Goal: Check status: Check status

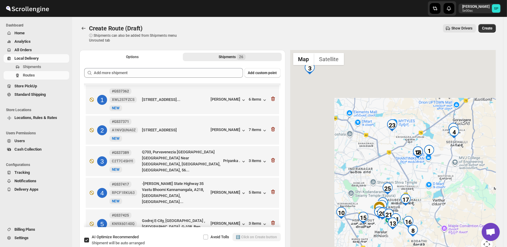
scroll to position [468, 0]
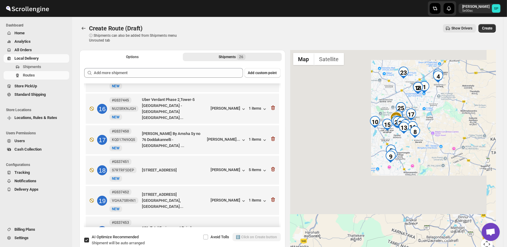
drag, startPoint x: 434, startPoint y: 176, endPoint x: 434, endPoint y: 114, distance: 62.0
click at [434, 114] on div "To navigate, press the arrow keys." at bounding box center [393, 153] width 206 height 207
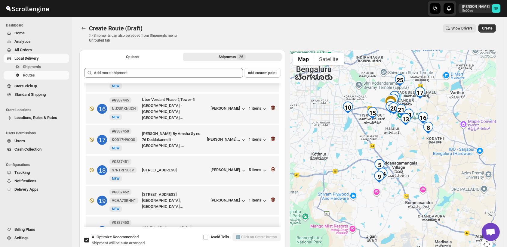
drag, startPoint x: 398, startPoint y: 156, endPoint x: 409, endPoint y: 165, distance: 14.3
click at [409, 165] on div "To navigate, press the arrow keys." at bounding box center [393, 153] width 206 height 207
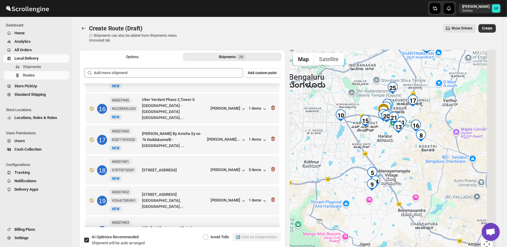
drag, startPoint x: 436, startPoint y: 137, endPoint x: 393, endPoint y: 141, distance: 42.9
click at [393, 141] on div "To navigate, press the arrow keys." at bounding box center [393, 153] width 206 height 207
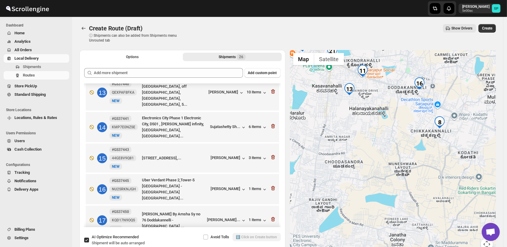
scroll to position [421, 0]
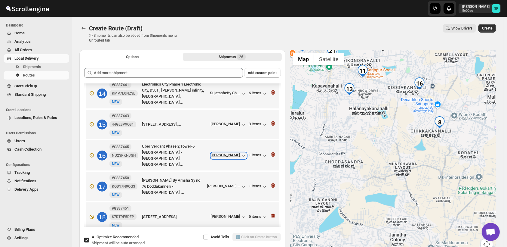
click at [234, 153] on div "[PERSON_NAME]" at bounding box center [229, 156] width 36 height 6
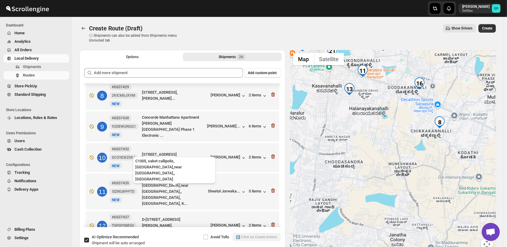
scroll to position [187, 0]
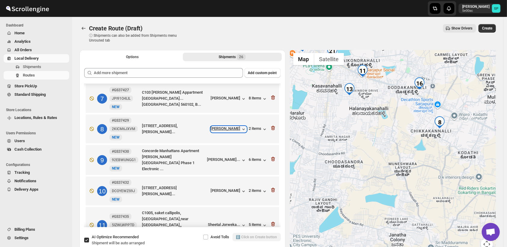
click at [227, 126] on div "[PERSON_NAME]" at bounding box center [229, 129] width 36 height 6
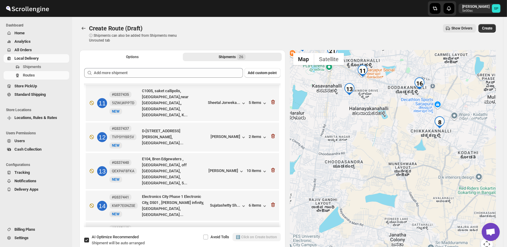
scroll to position [321, 0]
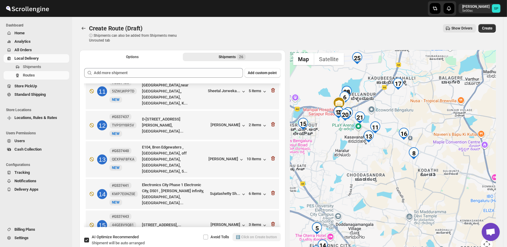
drag, startPoint x: 389, startPoint y: 165, endPoint x: 394, endPoint y: 199, distance: 34.1
click at [393, 194] on div "To navigate, press the arrow keys." at bounding box center [393, 153] width 206 height 207
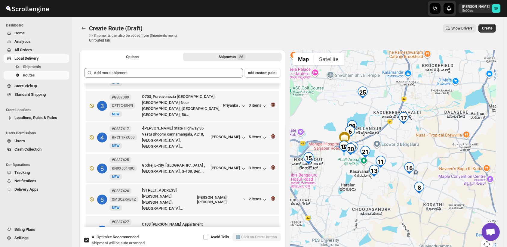
scroll to position [67, 0]
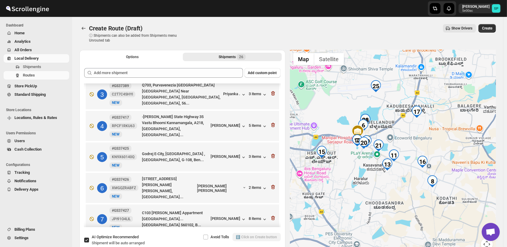
drag, startPoint x: 391, startPoint y: 183, endPoint x: 403, endPoint y: 174, distance: 14.5
click at [405, 177] on div "To navigate, press the arrow keys." at bounding box center [393, 153] width 206 height 207
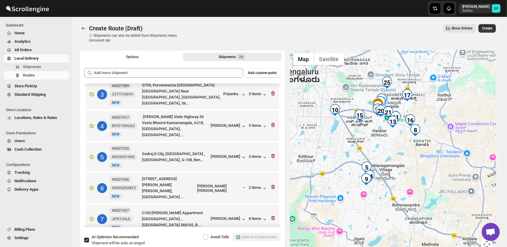
click at [449, 116] on div "To navigate, press the arrow keys." at bounding box center [393, 153] width 206 height 207
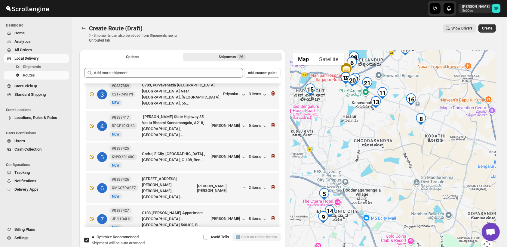
drag, startPoint x: 399, startPoint y: 149, endPoint x: 415, endPoint y: 169, distance: 25.8
click at [415, 169] on div "To navigate, press the arrow keys." at bounding box center [393, 153] width 206 height 207
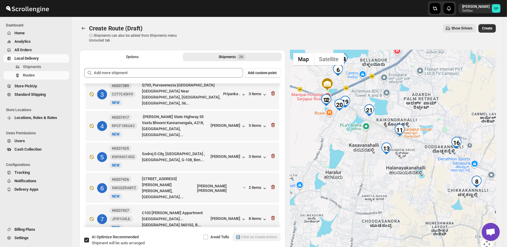
drag, startPoint x: 384, startPoint y: 136, endPoint x: 416, endPoint y: 214, distance: 84.6
click at [416, 214] on div "To navigate, press the arrow keys." at bounding box center [393, 153] width 206 height 207
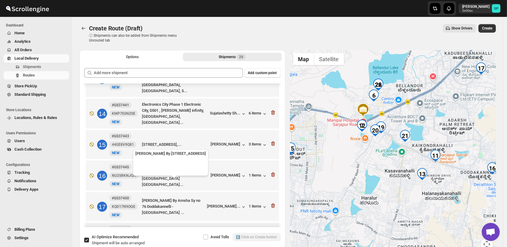
scroll to position [368, 0]
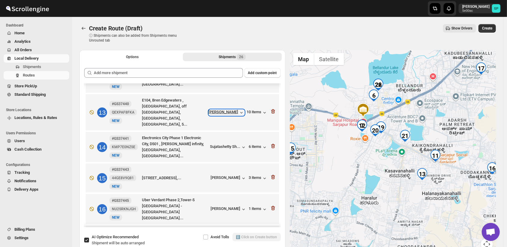
click at [228, 110] on div "[PERSON_NAME]" at bounding box center [227, 113] width 36 height 6
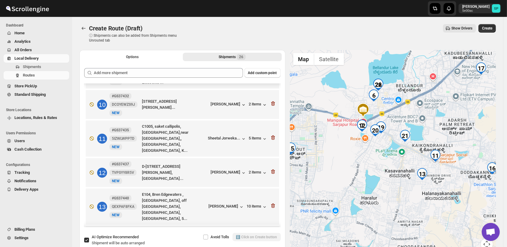
scroll to position [234, 0]
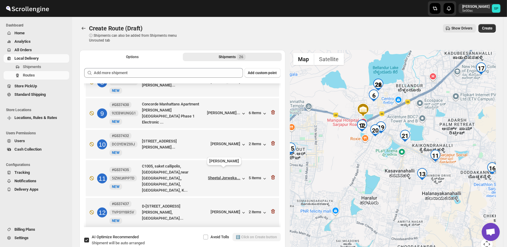
click at [231, 175] on div "Sheetal Jorweka..." at bounding box center [224, 177] width 32 height 5
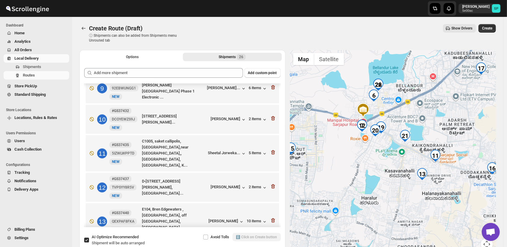
scroll to position [301, 0]
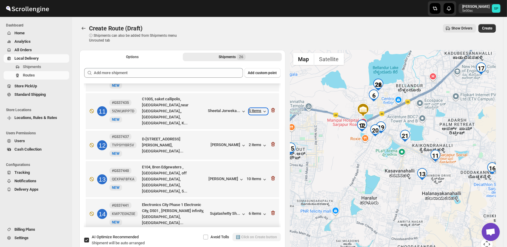
click at [254, 108] on div "5 items" at bounding box center [258, 111] width 19 height 6
click at [258, 108] on div "5 items" at bounding box center [258, 111] width 19 height 6
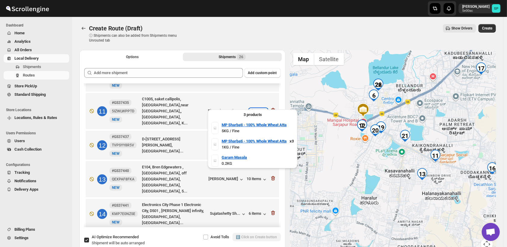
click at [256, 108] on div "5 items" at bounding box center [258, 111] width 19 height 6
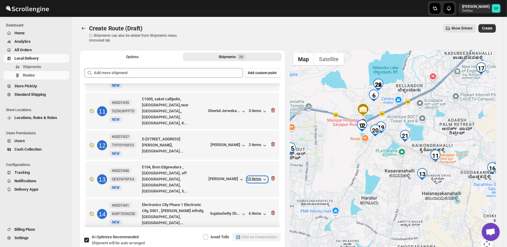
click at [253, 176] on div "10 items" at bounding box center [257, 179] width 21 height 6
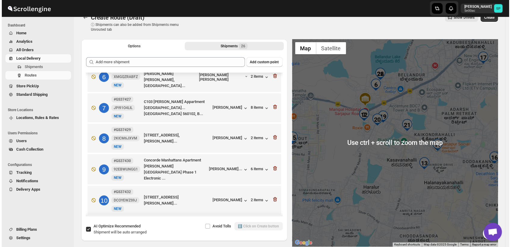
scroll to position [0, 0]
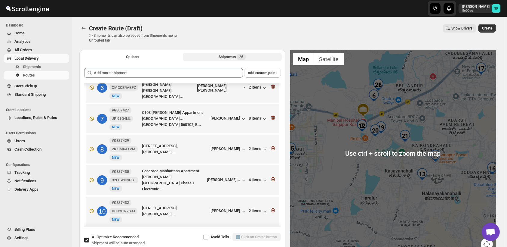
click at [237, 57] on div "Shipments 26" at bounding box center [232, 57] width 27 height 6
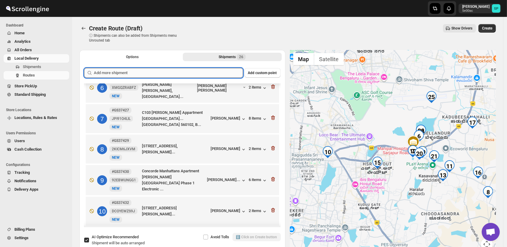
click at [169, 71] on input "text" at bounding box center [168, 73] width 149 height 10
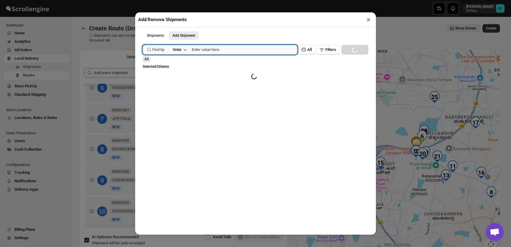
click at [212, 49] on input "text" at bounding box center [245, 50] width 106 height 10
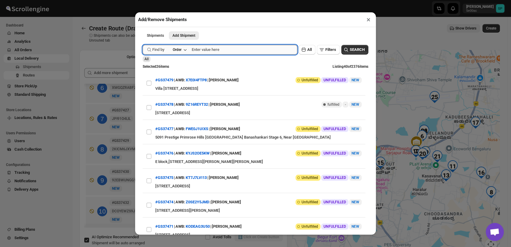
paste input "GS37454"
type input "GS37454"
click at [351, 49] on span "SEARCH" at bounding box center [357, 50] width 15 height 6
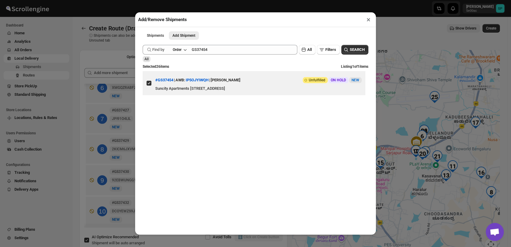
click at [147, 85] on input "View details for 68b19571c0fa9a00bc70d537" at bounding box center [149, 83] width 5 height 5
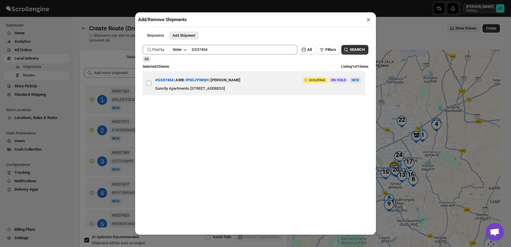
click at [150, 85] on input "View details for 68b19571c0fa9a00bc70d537" at bounding box center [149, 83] width 5 height 5
checkbox input "true"
click at [366, 21] on button "×" at bounding box center [368, 19] width 9 height 8
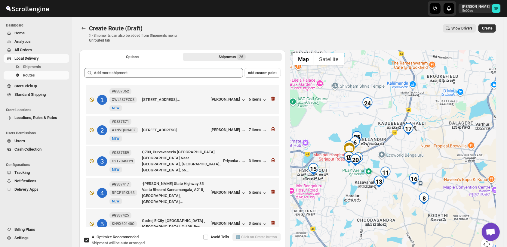
drag, startPoint x: 338, startPoint y: 187, endPoint x: 386, endPoint y: 197, distance: 49.4
click at [386, 197] on div "To navigate, press the arrow keys." at bounding box center [393, 153] width 206 height 207
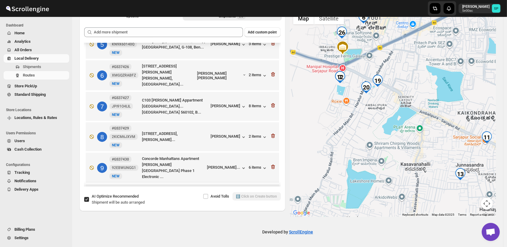
scroll to position [120, 0]
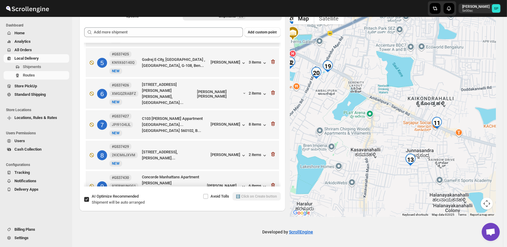
drag, startPoint x: 405, startPoint y: 144, endPoint x: 354, endPoint y: 129, distance: 53.2
click at [354, 129] on div "To navigate, press the arrow keys." at bounding box center [393, 112] width 206 height 207
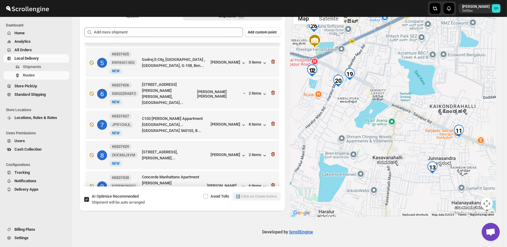
drag, startPoint x: 351, startPoint y: 125, endPoint x: 367, endPoint y: 134, distance: 18.1
click at [367, 134] on div "To navigate, press the arrow keys." at bounding box center [393, 112] width 206 height 207
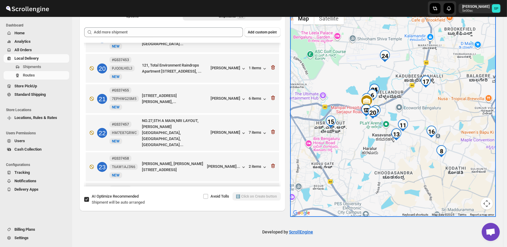
scroll to position [602, 0]
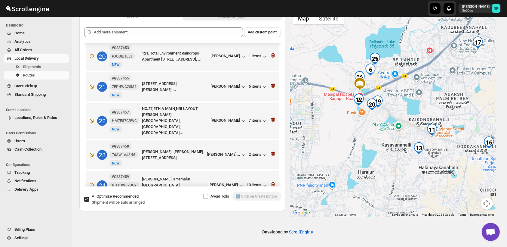
drag, startPoint x: 386, startPoint y: 136, endPoint x: 391, endPoint y: 138, distance: 4.5
click at [391, 138] on div "To navigate, press the arrow keys." at bounding box center [393, 112] width 206 height 207
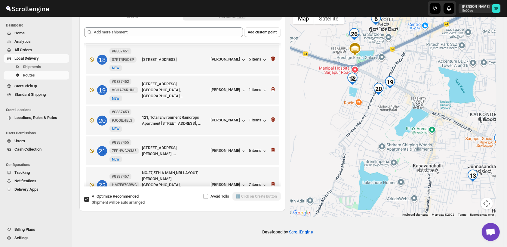
scroll to position [535, 0]
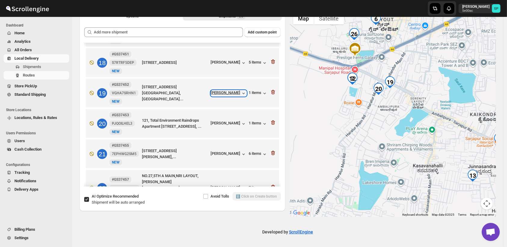
click at [232, 90] on div "[PERSON_NAME]" at bounding box center [229, 93] width 36 height 6
click at [229, 121] on div "[PERSON_NAME]" at bounding box center [229, 124] width 36 height 6
click at [252, 90] on div "1 items" at bounding box center [258, 93] width 19 height 6
click at [250, 121] on div "1 items" at bounding box center [258, 124] width 19 height 6
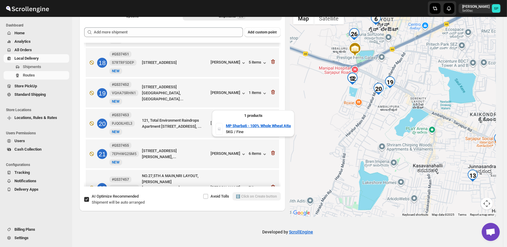
click at [250, 121] on div "1 items" at bounding box center [258, 124] width 19 height 6
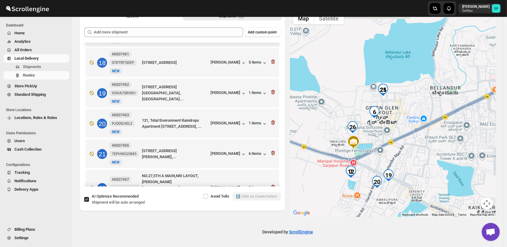
drag, startPoint x: 351, startPoint y: 109, endPoint x: 350, endPoint y: 204, distance: 94.8
click at [350, 204] on div "To navigate, press the arrow keys." at bounding box center [393, 112] width 206 height 207
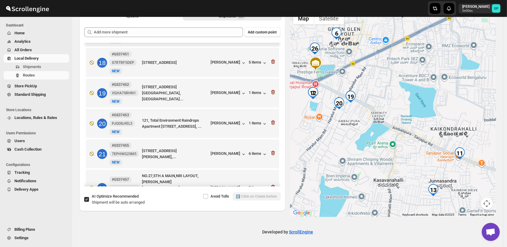
drag, startPoint x: 419, startPoint y: 158, endPoint x: 379, endPoint y: 77, distance: 90.2
click at [379, 77] on div "To navigate, press the arrow keys." at bounding box center [393, 112] width 206 height 207
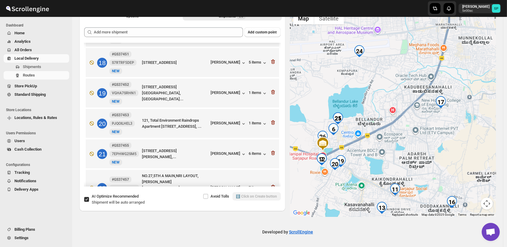
drag, startPoint x: 424, startPoint y: 111, endPoint x: 390, endPoint y: 162, distance: 61.1
click at [390, 162] on div "To navigate, press the arrow keys." at bounding box center [393, 112] width 206 height 207
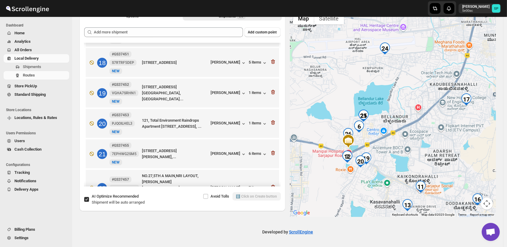
drag, startPoint x: 348, startPoint y: 140, endPoint x: 374, endPoint y: 135, distance: 26.6
click at [374, 135] on div "To navigate, press the arrow keys." at bounding box center [393, 112] width 206 height 207
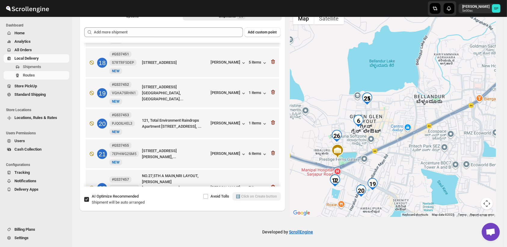
drag, startPoint x: 368, startPoint y: 140, endPoint x: 385, endPoint y: 139, distance: 16.3
click at [385, 139] on div "To navigate, press the arrow keys." at bounding box center [393, 112] width 206 height 207
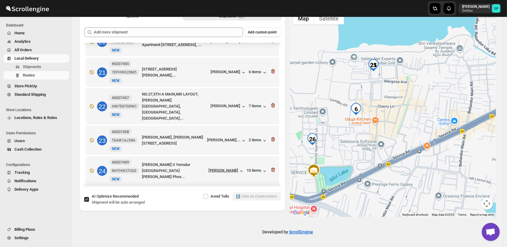
scroll to position [655, 0]
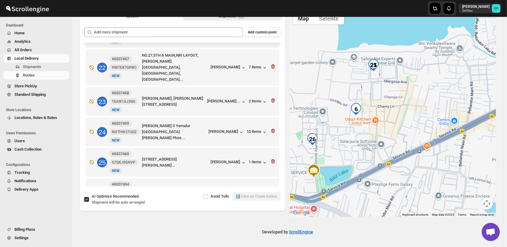
click at [226, 190] on div "[PERSON_NAME]" at bounding box center [229, 193] width 36 height 6
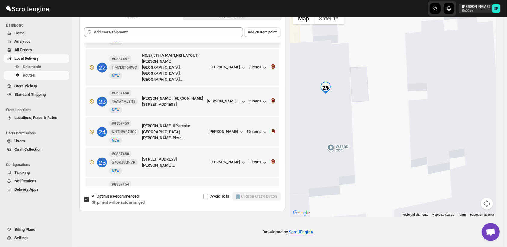
drag, startPoint x: 345, startPoint y: 85, endPoint x: 366, endPoint y: 85, distance: 21.1
click at [366, 85] on div "To navigate, press the arrow keys." at bounding box center [393, 112] width 206 height 207
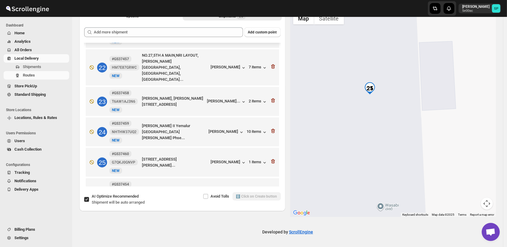
drag, startPoint x: 335, startPoint y: 94, endPoint x: 380, endPoint y: 90, distance: 45.3
click at [380, 90] on div "To navigate, press the arrow keys." at bounding box center [393, 112] width 206 height 207
click at [374, 88] on img "25" at bounding box center [370, 88] width 12 height 12
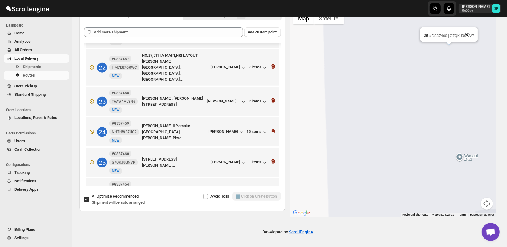
click at [470, 35] on button "Close" at bounding box center [467, 34] width 14 height 14
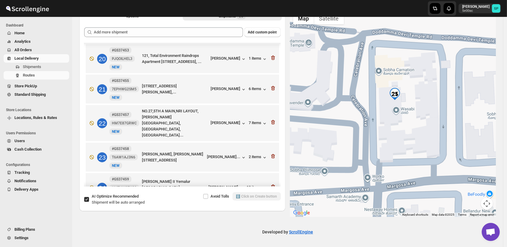
scroll to position [588, 0]
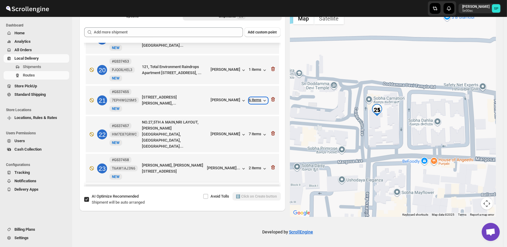
click at [249, 97] on div "6 items" at bounding box center [258, 100] width 19 height 6
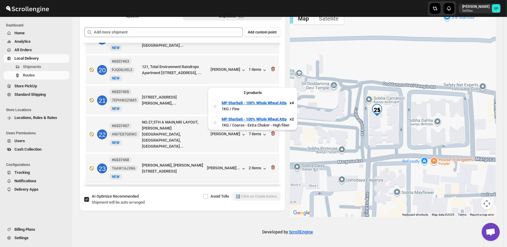
click at [249, 97] on div "6 items" at bounding box center [258, 100] width 19 height 6
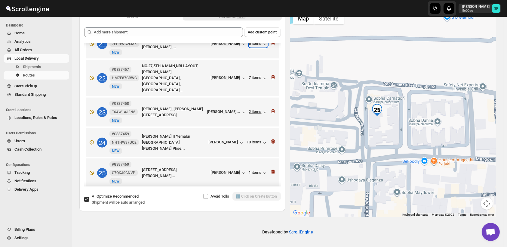
scroll to position [655, 0]
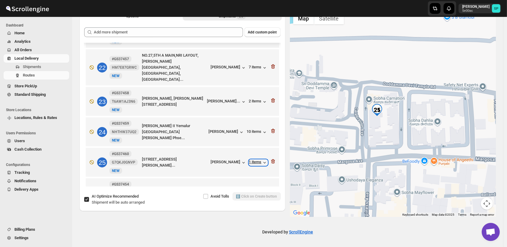
click at [252, 159] on div "1 items" at bounding box center [258, 162] width 19 height 6
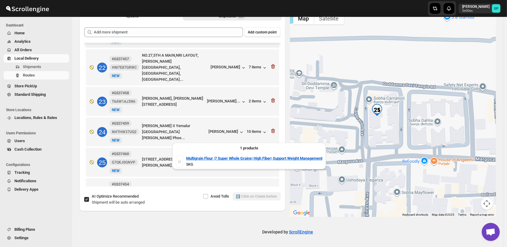
click at [252, 159] on div "1 items" at bounding box center [258, 162] width 19 height 6
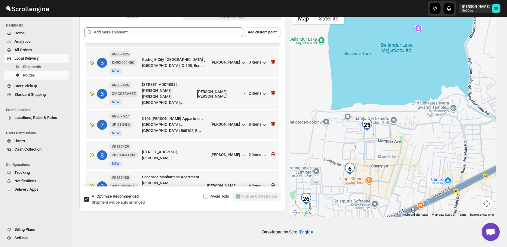
scroll to position [87, 0]
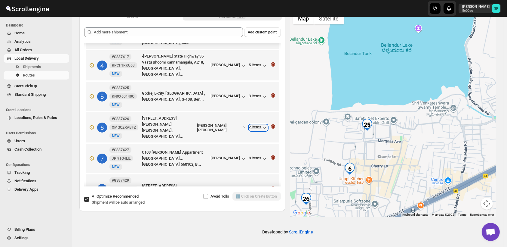
click at [253, 125] on div "2 items" at bounding box center [258, 128] width 19 height 6
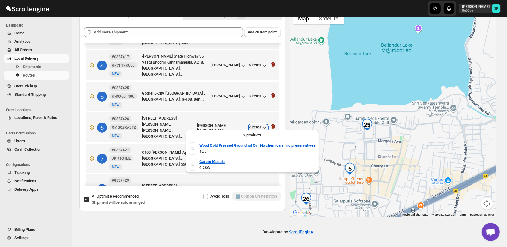
click at [253, 125] on div "2 items" at bounding box center [258, 128] width 19 height 6
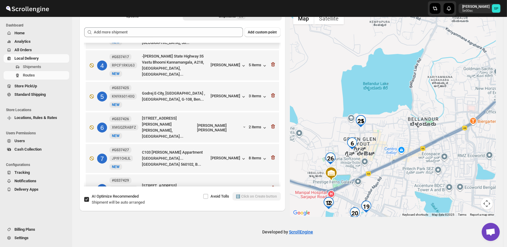
click at [382, 168] on div at bounding box center [393, 112] width 206 height 207
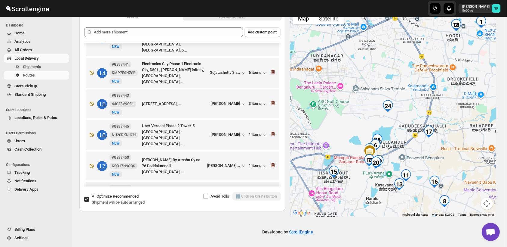
scroll to position [368, 0]
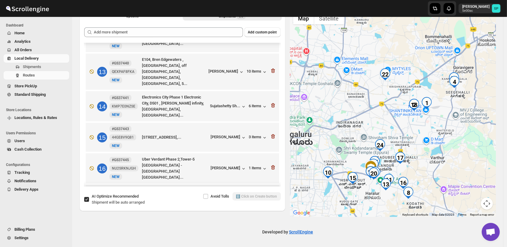
drag, startPoint x: 419, startPoint y: 122, endPoint x: 416, endPoint y: 133, distance: 12.0
click at [416, 133] on div at bounding box center [393, 112] width 206 height 207
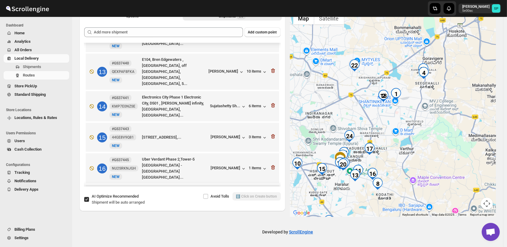
drag, startPoint x: 434, startPoint y: 153, endPoint x: 402, endPoint y: 142, distance: 34.0
click at [403, 142] on div at bounding box center [393, 112] width 206 height 207
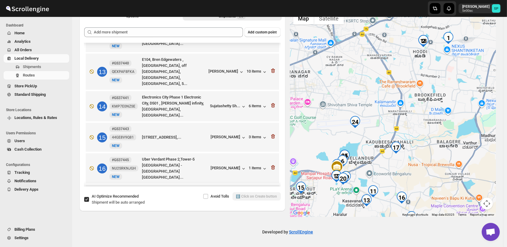
drag, startPoint x: 365, startPoint y: 146, endPoint x: 366, endPoint y: 131, distance: 15.2
click at [366, 131] on div at bounding box center [393, 112] width 206 height 207
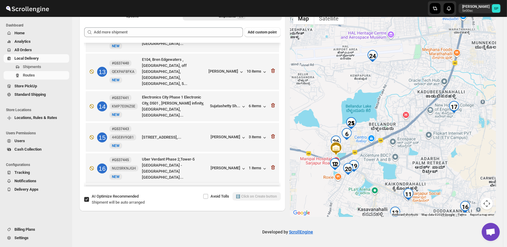
drag, startPoint x: 360, startPoint y: 148, endPoint x: 374, endPoint y: 138, distance: 17.3
click at [374, 138] on div at bounding box center [393, 112] width 206 height 207
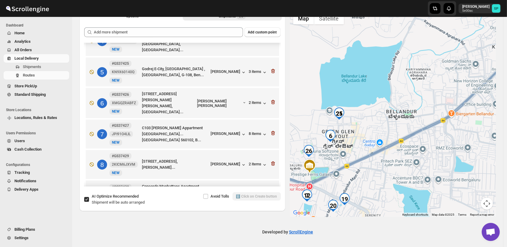
scroll to position [100, 0]
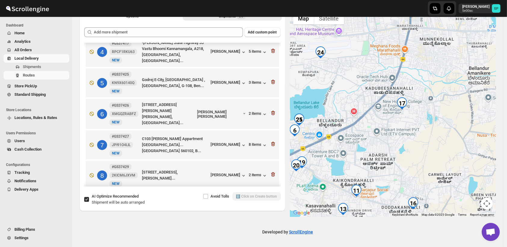
drag, startPoint x: 410, startPoint y: 107, endPoint x: 361, endPoint y: 137, distance: 57.5
click at [361, 137] on div at bounding box center [393, 112] width 206 height 207
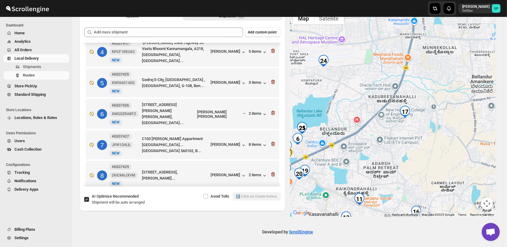
drag, startPoint x: 330, startPoint y: 129, endPoint x: 363, endPoint y: 122, distance: 34.1
click at [363, 122] on div at bounding box center [393, 112] width 206 height 207
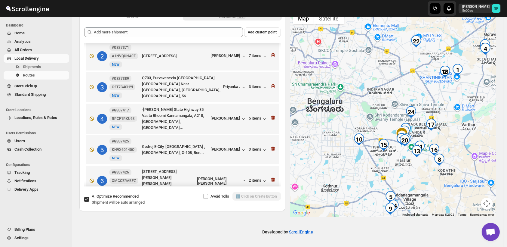
scroll to position [0, 0]
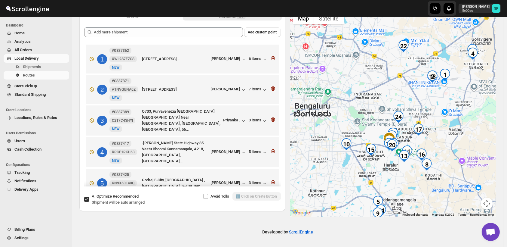
drag, startPoint x: 461, startPoint y: 110, endPoint x: 447, endPoint y: 114, distance: 14.7
click at [447, 114] on div at bounding box center [393, 112] width 206 height 207
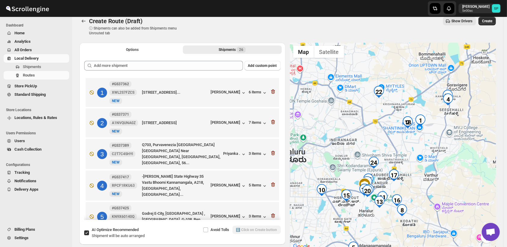
drag, startPoint x: 468, startPoint y: 110, endPoint x: 440, endPoint y: 124, distance: 31.1
click at [440, 124] on div at bounding box center [393, 146] width 206 height 207
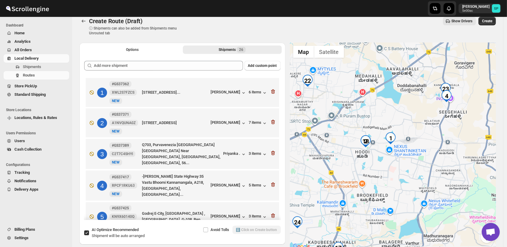
drag, startPoint x: 450, startPoint y: 116, endPoint x: 442, endPoint y: 130, distance: 16.4
click at [442, 130] on div at bounding box center [393, 146] width 206 height 207
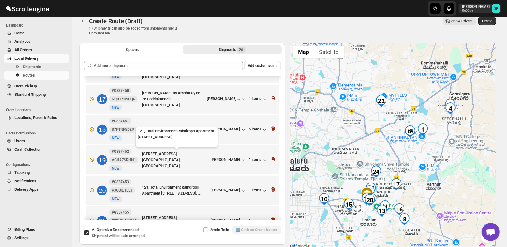
scroll to position [602, 0]
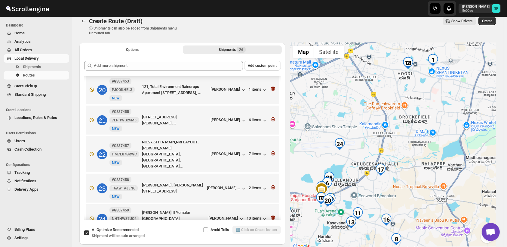
drag, startPoint x: 413, startPoint y: 165, endPoint x: 432, endPoint y: 148, distance: 25.4
click at [432, 148] on div at bounding box center [393, 146] width 206 height 207
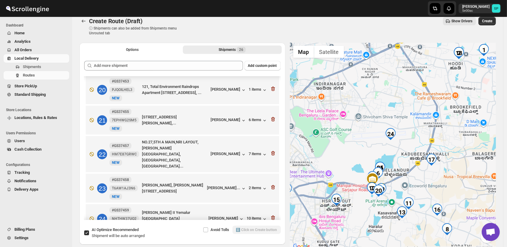
drag, startPoint x: 394, startPoint y: 189, endPoint x: 445, endPoint y: 179, distance: 51.8
click at [445, 179] on div at bounding box center [393, 146] width 206 height 207
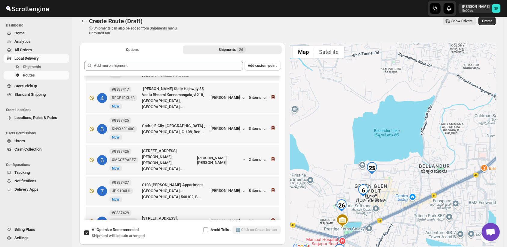
scroll to position [87, 0]
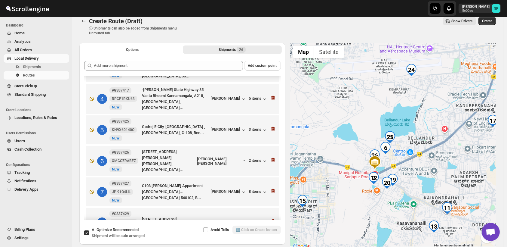
click at [416, 163] on div at bounding box center [393, 146] width 206 height 207
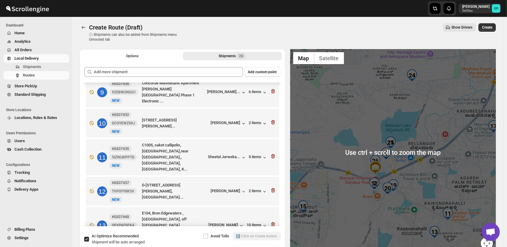
scroll to position [0, 0]
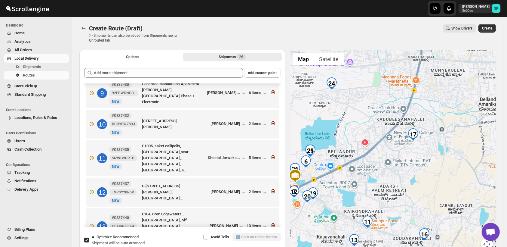
drag, startPoint x: 415, startPoint y: 165, endPoint x: 335, endPoint y: 173, distance: 80.7
click at [335, 173] on div at bounding box center [393, 153] width 206 height 207
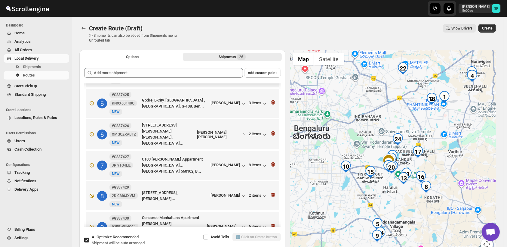
scroll to position [87, 0]
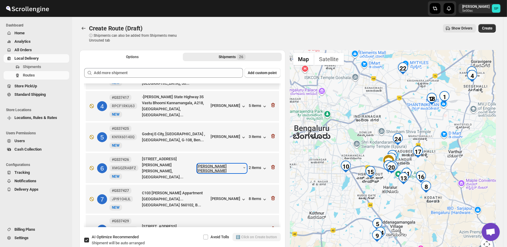
click at [229, 164] on div "[PERSON_NAME] [PERSON_NAME]" at bounding box center [221, 168] width 49 height 9
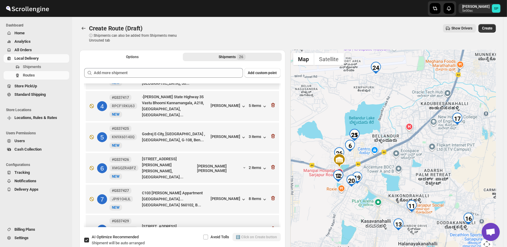
drag, startPoint x: 364, startPoint y: 162, endPoint x: 396, endPoint y: 162, distance: 31.3
click at [396, 162] on div at bounding box center [393, 153] width 206 height 207
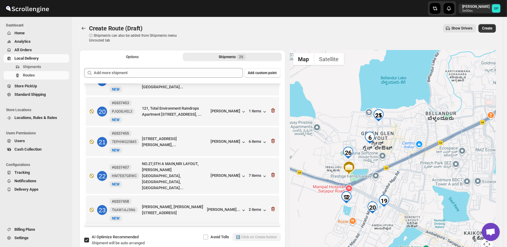
scroll to position [588, 0]
click at [232, 138] on div "[PERSON_NAME]" at bounding box center [229, 141] width 36 height 6
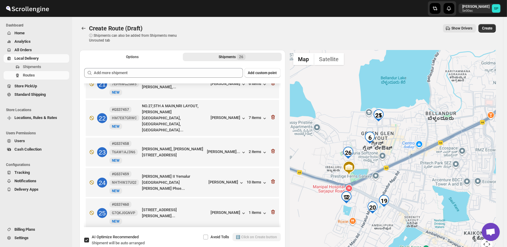
scroll to position [655, 0]
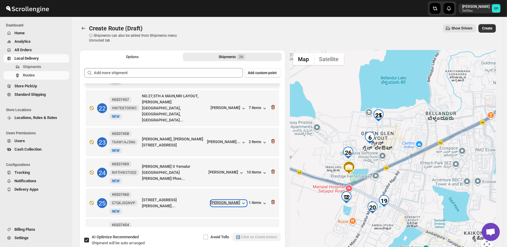
click at [236, 200] on div "[PERSON_NAME]" at bounding box center [229, 203] width 36 height 6
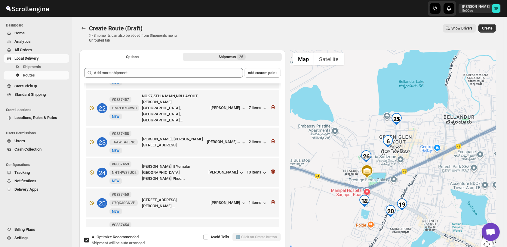
drag, startPoint x: 438, startPoint y: 179, endPoint x: 450, endPoint y: 185, distance: 13.2
click at [450, 185] on div at bounding box center [393, 153] width 206 height 207
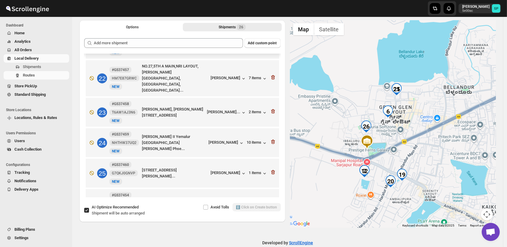
scroll to position [41, 0]
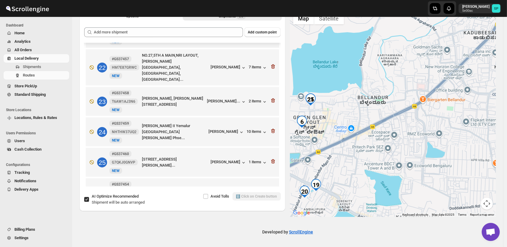
drag, startPoint x: 453, startPoint y: 147, endPoint x: 351, endPoint y: 174, distance: 104.6
click at [351, 174] on div at bounding box center [393, 112] width 206 height 207
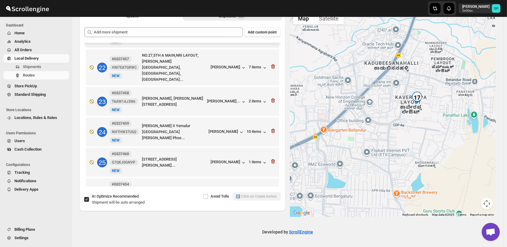
drag, startPoint x: 437, startPoint y: 151, endPoint x: 347, endPoint y: 179, distance: 94.3
click at [347, 179] on div at bounding box center [393, 112] width 206 height 207
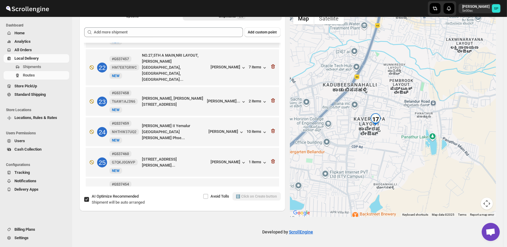
drag, startPoint x: 436, startPoint y: 145, endPoint x: 394, endPoint y: 168, distance: 48.1
click at [394, 168] on div at bounding box center [393, 112] width 206 height 207
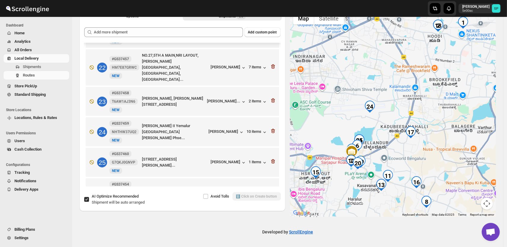
drag, startPoint x: 376, startPoint y: 172, endPoint x: 393, endPoint y: 158, distance: 22.5
click at [393, 158] on div at bounding box center [393, 112] width 206 height 207
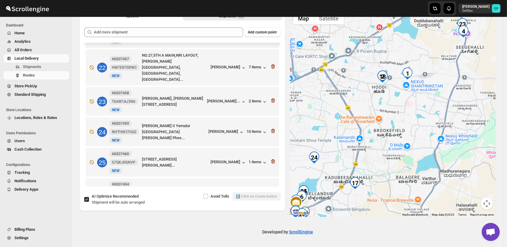
drag, startPoint x: 459, startPoint y: 99, endPoint x: 391, endPoint y: 164, distance: 94.3
click at [391, 164] on div at bounding box center [393, 112] width 206 height 207
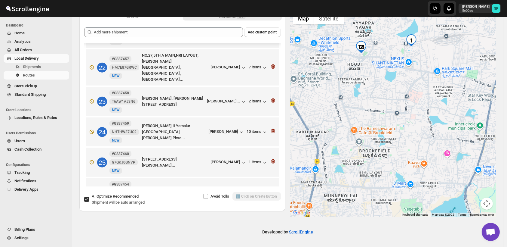
drag, startPoint x: 397, startPoint y: 105, endPoint x: 388, endPoint y: 152, distance: 47.6
click at [388, 152] on div at bounding box center [393, 112] width 206 height 207
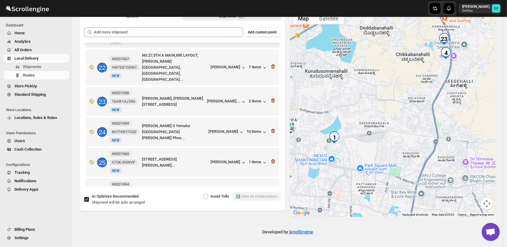
drag, startPoint x: 460, startPoint y: 110, endPoint x: 402, endPoint y: 169, distance: 83.2
click at [394, 175] on div at bounding box center [393, 112] width 206 height 207
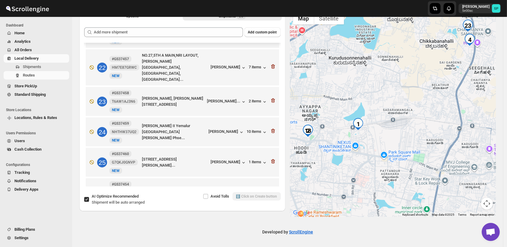
click at [403, 167] on div at bounding box center [393, 112] width 206 height 207
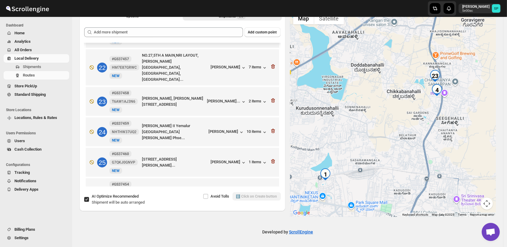
drag, startPoint x: 436, startPoint y: 118, endPoint x: 409, endPoint y: 147, distance: 39.4
click at [409, 147] on div at bounding box center [393, 112] width 206 height 207
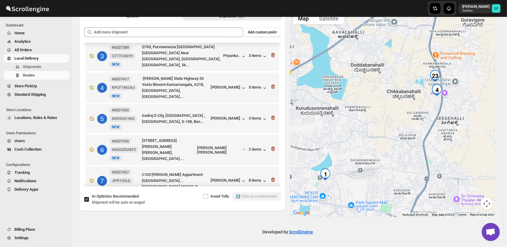
scroll to position [53, 0]
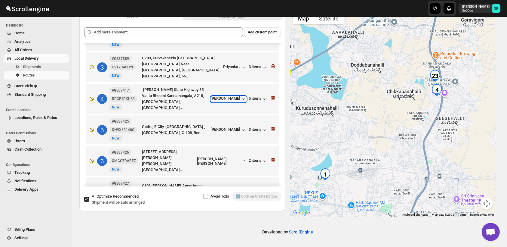
click at [238, 98] on div "[PERSON_NAME]" at bounding box center [229, 99] width 36 height 6
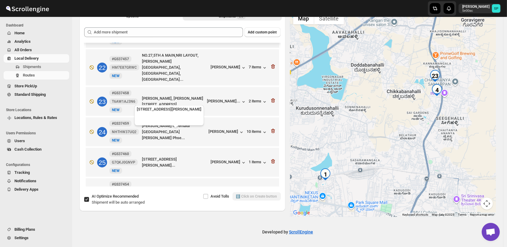
scroll to position [622, 0]
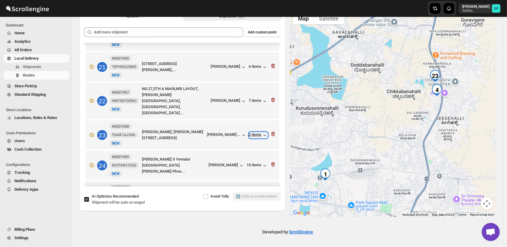
click at [253, 132] on div "2 items" at bounding box center [258, 135] width 19 height 6
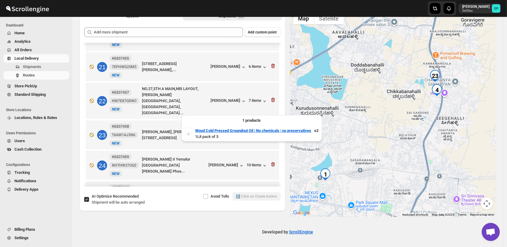
click at [253, 132] on div "2 items" at bounding box center [258, 135] width 19 height 6
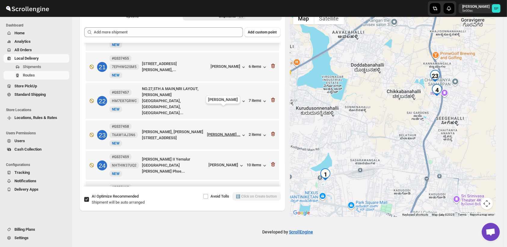
click at [221, 132] on div "[PERSON_NAME]..." at bounding box center [223, 134] width 33 height 5
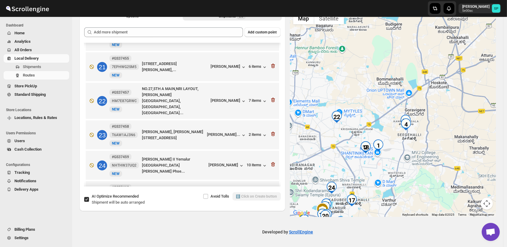
drag, startPoint x: 368, startPoint y: 123, endPoint x: 409, endPoint y: 147, distance: 47.1
click at [409, 147] on div at bounding box center [393, 112] width 206 height 207
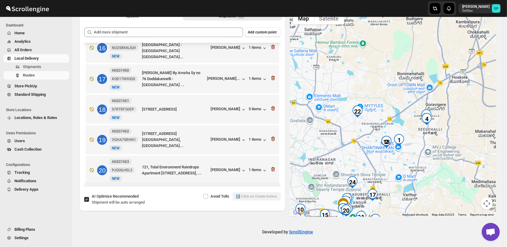
scroll to position [455, 0]
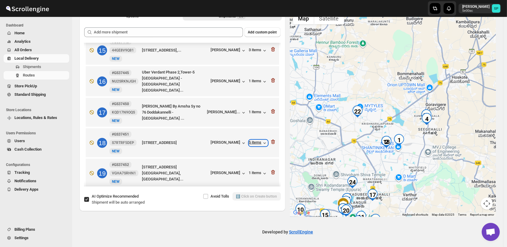
click at [263, 140] on icon "button" at bounding box center [265, 143] width 6 height 6
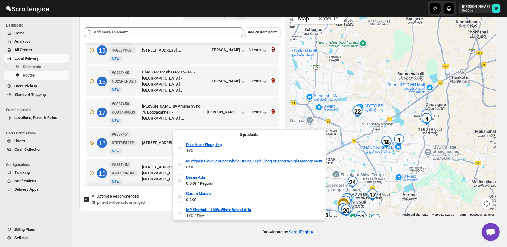
click at [257, 140] on div "5 items" at bounding box center [258, 143] width 19 height 6
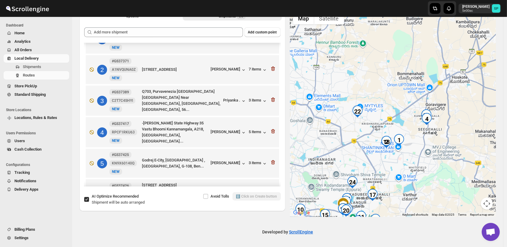
scroll to position [0, 0]
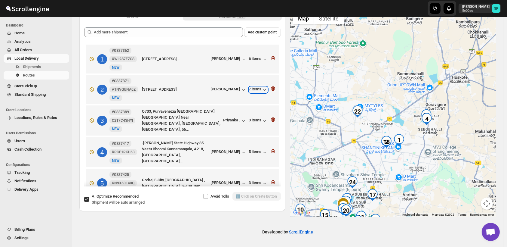
click at [254, 90] on div "7 items" at bounding box center [258, 90] width 19 height 6
click at [243, 91] on icon "button" at bounding box center [244, 90] width 6 height 6
click at [228, 89] on div "[PERSON_NAME]" at bounding box center [229, 90] width 36 height 6
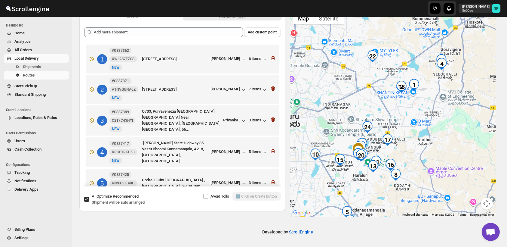
drag, startPoint x: 415, startPoint y: 171, endPoint x: 424, endPoint y: 172, distance: 9.2
click at [424, 172] on div at bounding box center [393, 112] width 206 height 207
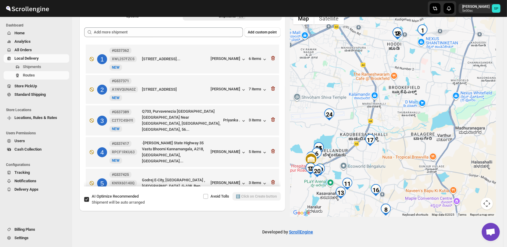
drag, startPoint x: 418, startPoint y: 139, endPoint x: 434, endPoint y: 152, distance: 20.4
click at [434, 152] on div at bounding box center [393, 112] width 206 height 207
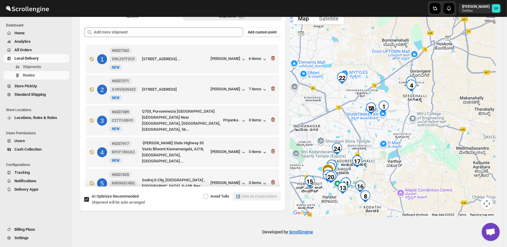
drag, startPoint x: 436, startPoint y: 96, endPoint x: 395, endPoint y: 133, distance: 55.4
click at [395, 133] on div at bounding box center [393, 112] width 206 height 207
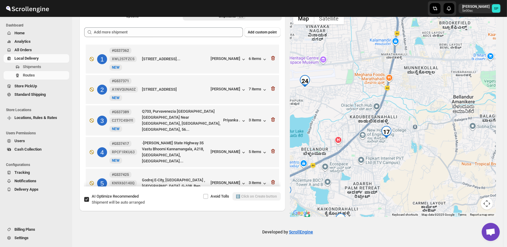
drag, startPoint x: 380, startPoint y: 149, endPoint x: 429, endPoint y: 169, distance: 52.9
click at [429, 169] on div at bounding box center [393, 112] width 206 height 207
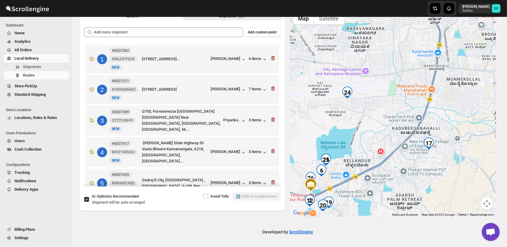
drag, startPoint x: 337, startPoint y: 115, endPoint x: 380, endPoint y: 126, distance: 44.9
click at [380, 126] on div at bounding box center [393, 112] width 206 height 207
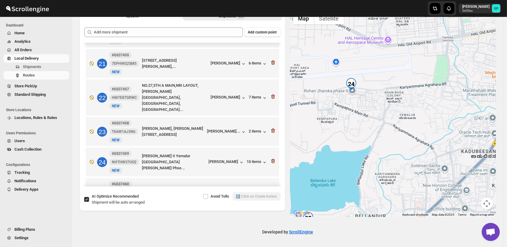
scroll to position [635, 0]
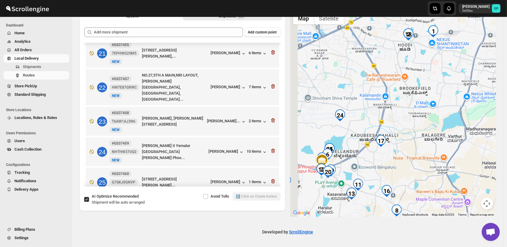
drag, startPoint x: 366, startPoint y: 112, endPoint x: 394, endPoint y: 107, distance: 29.4
click at [394, 107] on div at bounding box center [393, 112] width 206 height 207
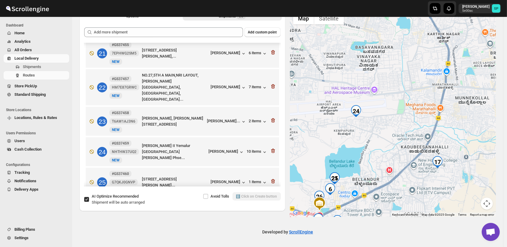
drag, startPoint x: 354, startPoint y: 132, endPoint x: 454, endPoint y: 121, distance: 100.5
click at [454, 121] on div at bounding box center [393, 112] width 206 height 207
click at [227, 149] on div "[PERSON_NAME]" at bounding box center [227, 152] width 36 height 6
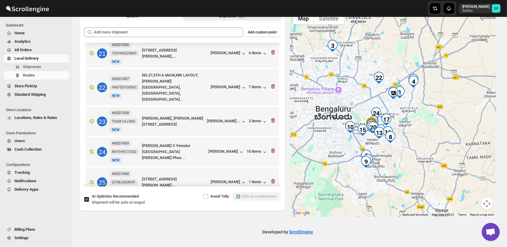
drag, startPoint x: 460, startPoint y: 101, endPoint x: 405, endPoint y: 114, distance: 56.4
click at [405, 114] on div at bounding box center [393, 112] width 206 height 207
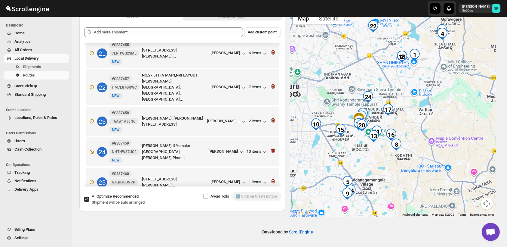
drag, startPoint x: 411, startPoint y: 138, endPoint x: 429, endPoint y: 114, distance: 29.6
click at [429, 114] on div at bounding box center [393, 112] width 206 height 207
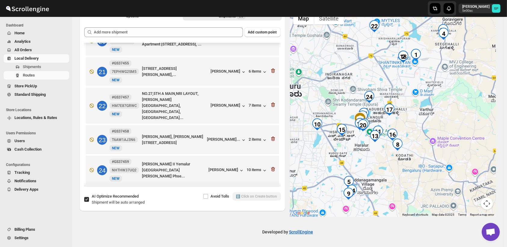
scroll to position [602, 0]
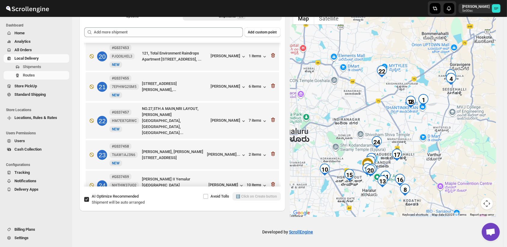
drag, startPoint x: 446, startPoint y: 97, endPoint x: 453, endPoint y: 143, distance: 46.4
click at [453, 143] on div at bounding box center [393, 112] width 206 height 207
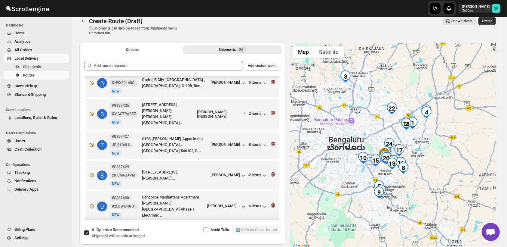
scroll to position [0, 0]
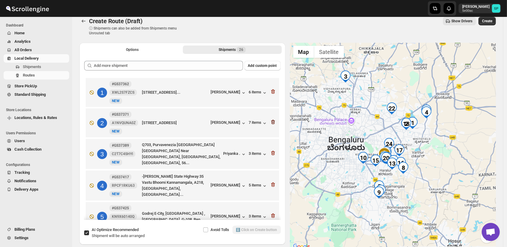
click at [270, 123] on icon "button" at bounding box center [273, 122] width 6 height 6
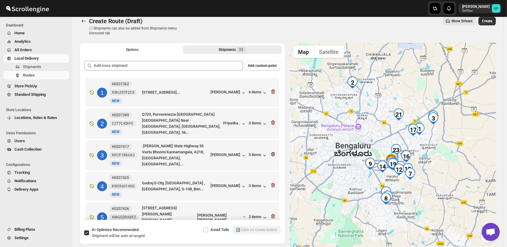
click at [270, 151] on icon "button" at bounding box center [273, 154] width 6 height 6
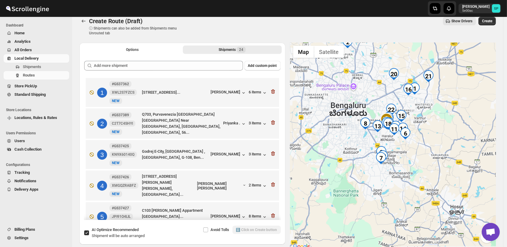
drag, startPoint x: 406, startPoint y: 172, endPoint x: 400, endPoint y: 131, distance: 41.5
click at [400, 131] on img "11" at bounding box center [394, 129] width 12 height 12
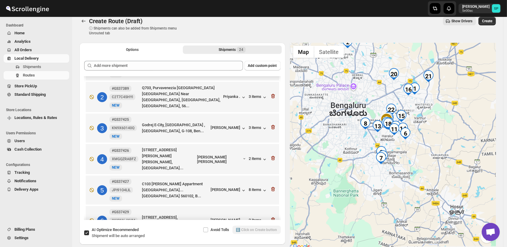
scroll to position [33, 0]
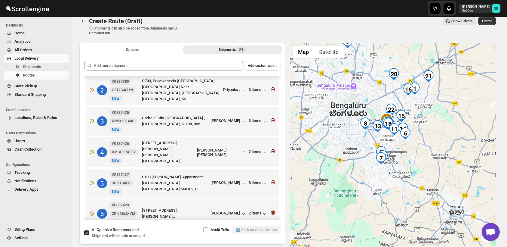
click at [273, 150] on icon "button" at bounding box center [273, 151] width 1 height 2
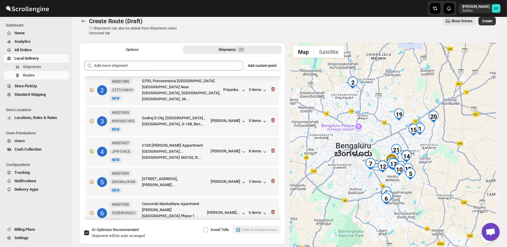
click at [273, 150] on icon "button" at bounding box center [273, 151] width 1 height 2
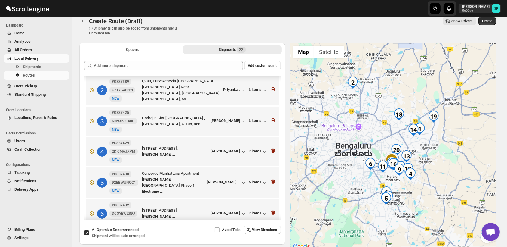
click at [273, 150] on icon "button" at bounding box center [273, 151] width 1 height 2
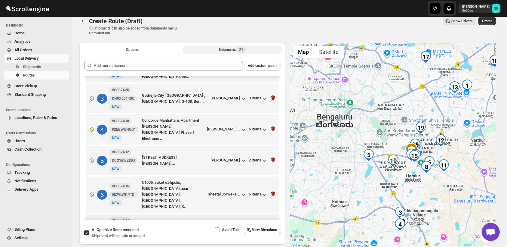
scroll to position [67, 0]
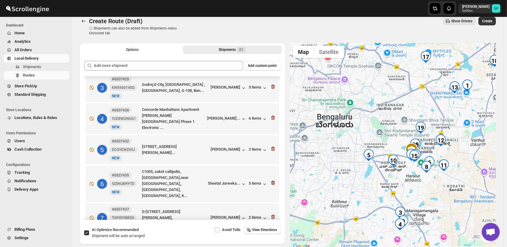
click at [272, 180] on icon "button" at bounding box center [273, 183] width 6 height 6
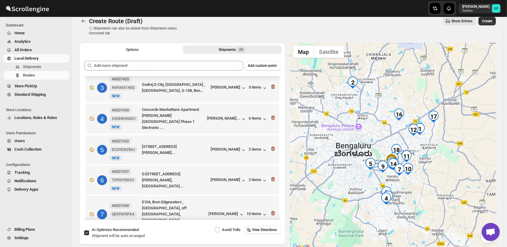
click at [272, 178] on icon "button" at bounding box center [273, 179] width 6 height 6
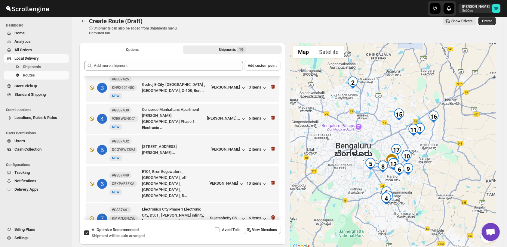
click at [272, 180] on icon "button" at bounding box center [273, 183] width 6 height 6
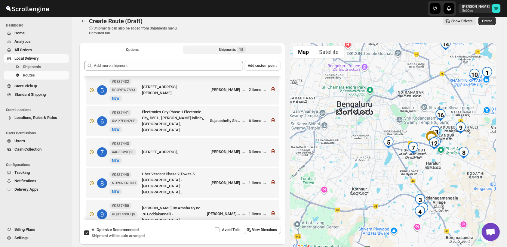
scroll to position [134, 0]
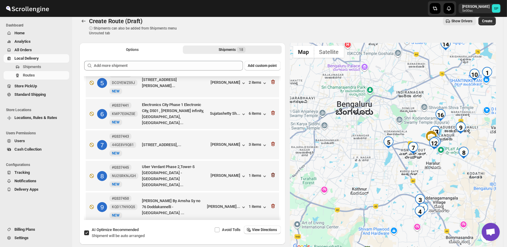
click at [271, 173] on icon "button" at bounding box center [273, 175] width 6 height 6
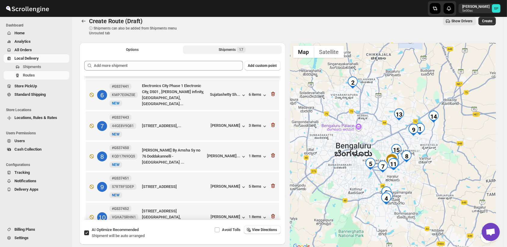
scroll to position [167, 0]
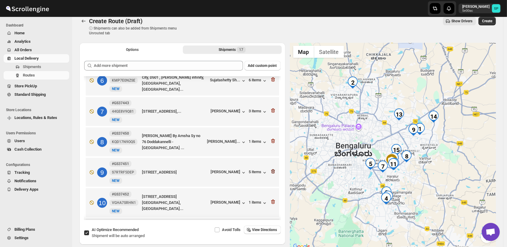
click at [271, 169] on icon "button" at bounding box center [273, 171] width 4 height 5
click at [272, 168] on icon "button" at bounding box center [273, 171] width 6 height 6
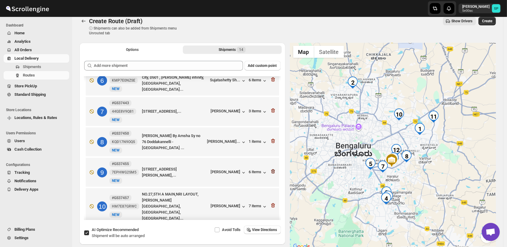
click at [272, 170] on icon "button" at bounding box center [273, 171] width 4 height 5
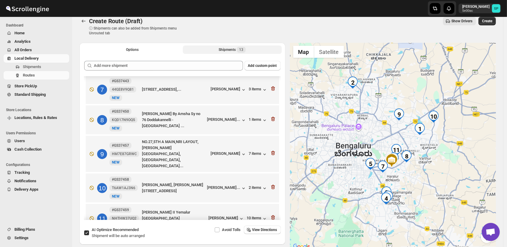
scroll to position [200, 0]
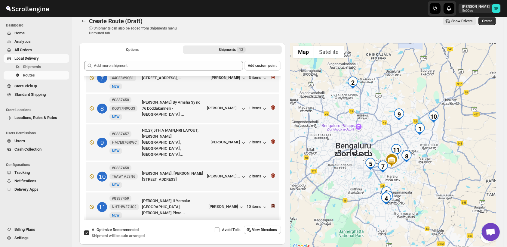
click at [272, 173] on icon "button" at bounding box center [273, 175] width 4 height 5
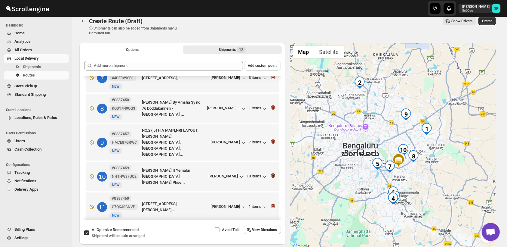
click at [272, 172] on icon "button" at bounding box center [273, 175] width 6 height 6
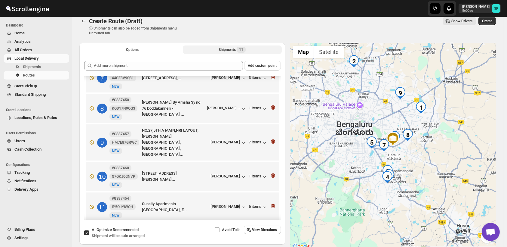
scroll to position [196, 0]
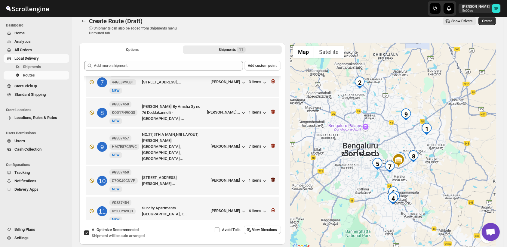
click at [273, 179] on icon "button" at bounding box center [273, 180] width 1 height 2
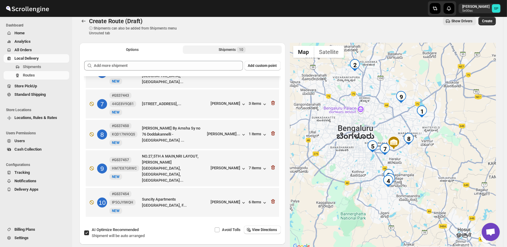
scroll to position [166, 0]
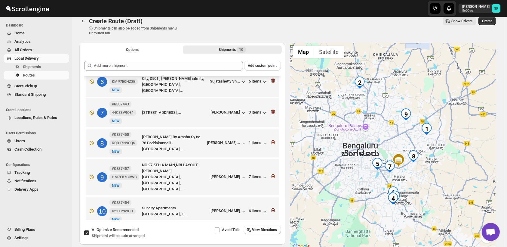
click at [273, 209] on icon "button" at bounding box center [273, 210] width 1 height 2
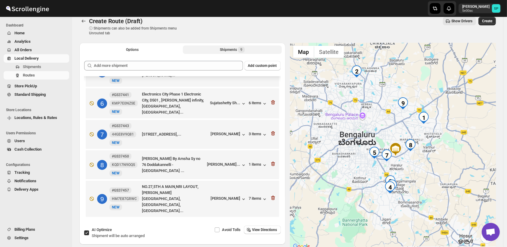
scroll to position [135, 0]
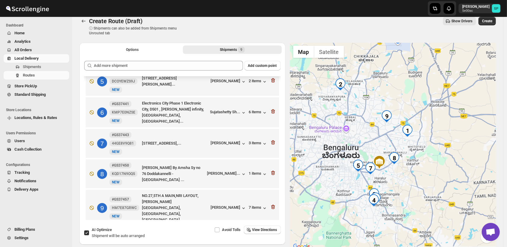
drag, startPoint x: 438, startPoint y: 172, endPoint x: 423, endPoint y: 189, distance: 22.4
click at [423, 189] on div at bounding box center [393, 146] width 206 height 207
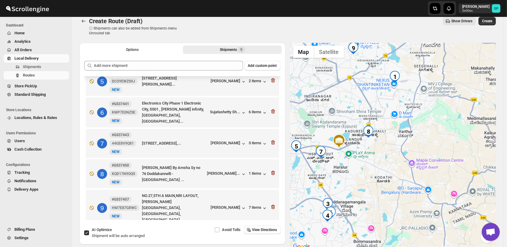
drag, startPoint x: 398, startPoint y: 198, endPoint x: 426, endPoint y: 170, distance: 39.4
click at [426, 170] on div at bounding box center [393, 146] width 206 height 207
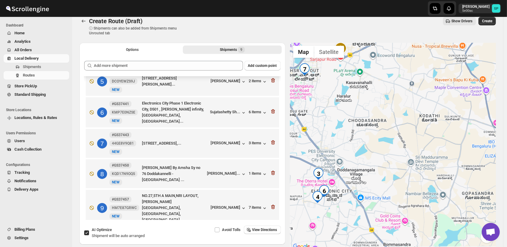
drag, startPoint x: 385, startPoint y: 195, endPoint x: 422, endPoint y: 166, distance: 47.4
click at [422, 166] on div at bounding box center [393, 146] width 206 height 207
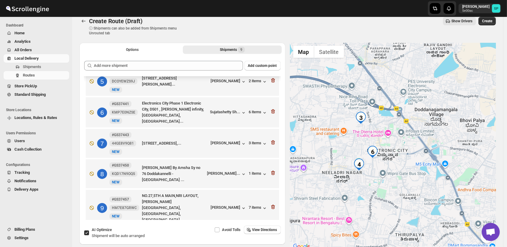
drag, startPoint x: 389, startPoint y: 175, endPoint x: 446, endPoint y: 170, distance: 57.7
click at [446, 170] on div at bounding box center [393, 146] width 206 height 207
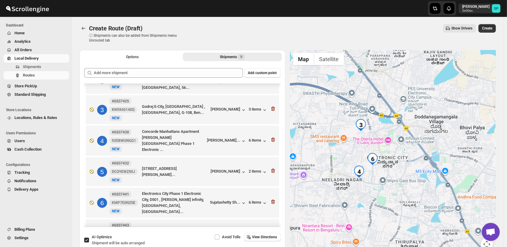
scroll to position [67, 0]
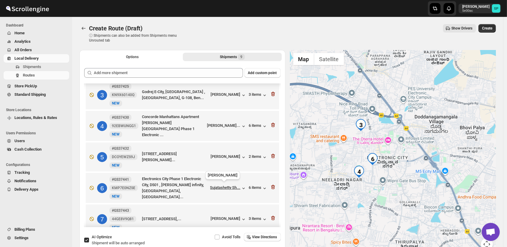
click at [220, 185] on div "Sujatashetty Sh..." at bounding box center [225, 187] width 30 height 5
click at [224, 124] on div "[PERSON_NAME]..." at bounding box center [223, 125] width 33 height 5
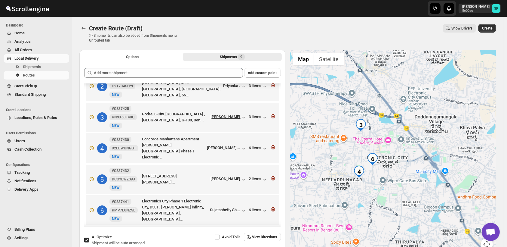
scroll to position [33, 0]
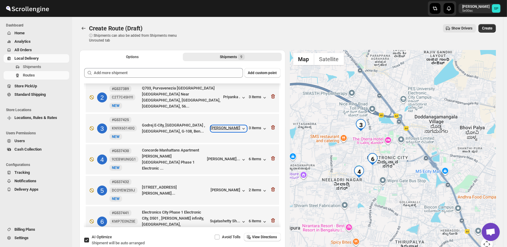
click at [237, 129] on div "[PERSON_NAME]" at bounding box center [229, 128] width 36 height 6
click at [271, 158] on icon "button" at bounding box center [273, 158] width 6 height 6
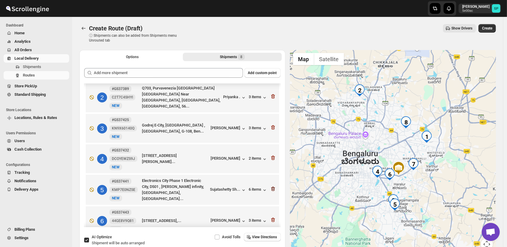
click at [271, 187] on icon "button" at bounding box center [273, 189] width 6 height 6
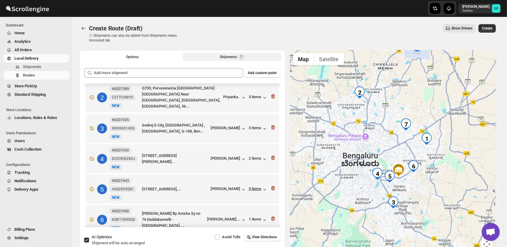
scroll to position [74, 0]
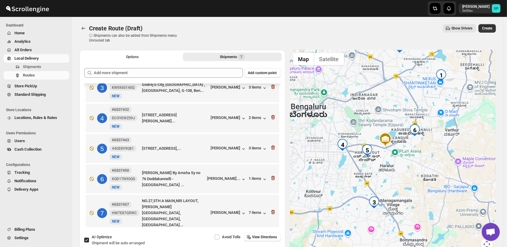
drag, startPoint x: 393, startPoint y: 211, endPoint x: 407, endPoint y: 181, distance: 33.5
click at [407, 181] on div at bounding box center [393, 153] width 206 height 207
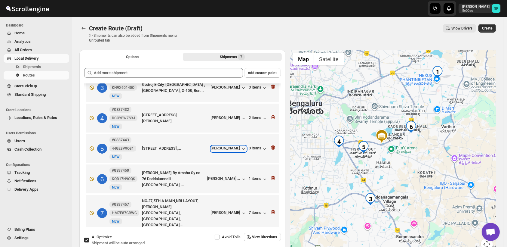
click at [233, 149] on div "[PERSON_NAME]" at bounding box center [229, 149] width 36 height 6
click at [272, 145] on icon "button" at bounding box center [273, 147] width 6 height 6
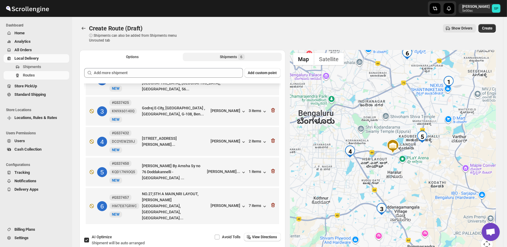
scroll to position [43, 0]
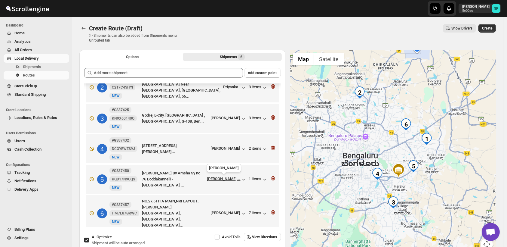
click at [221, 177] on div "[PERSON_NAME]..." at bounding box center [223, 178] width 33 height 5
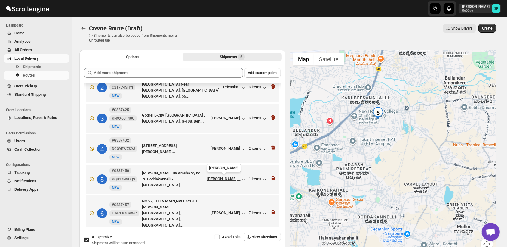
click at [228, 179] on div "[PERSON_NAME]..." at bounding box center [223, 178] width 33 height 5
